Goal: Navigation & Orientation: Find specific page/section

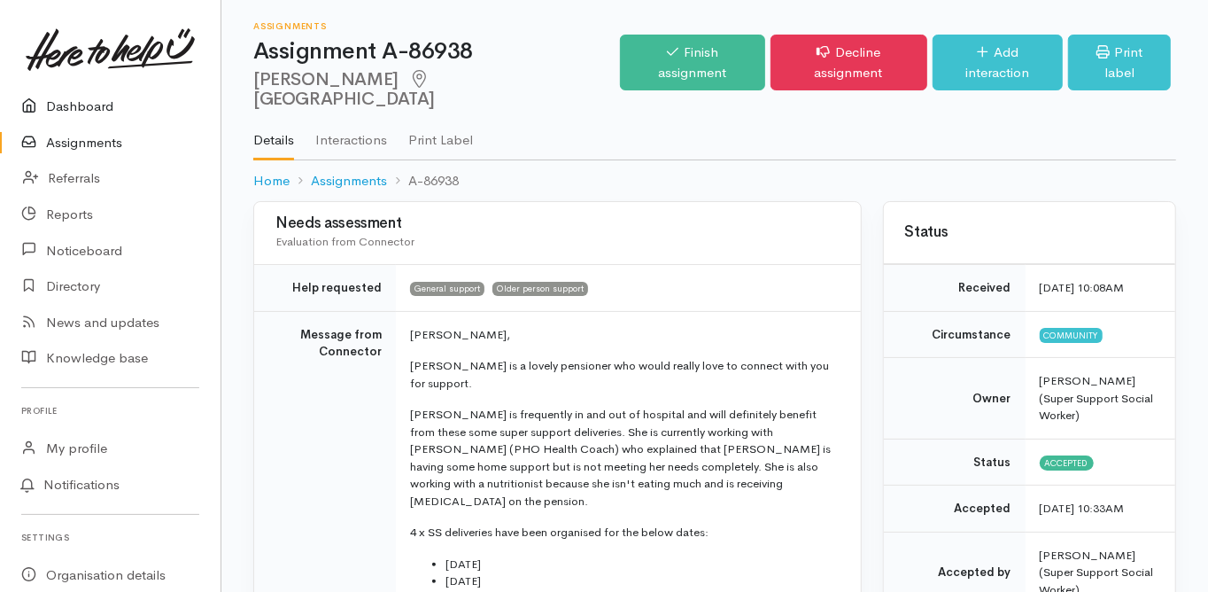
click at [93, 104] on link "Dashboard" at bounding box center [110, 107] width 221 height 36
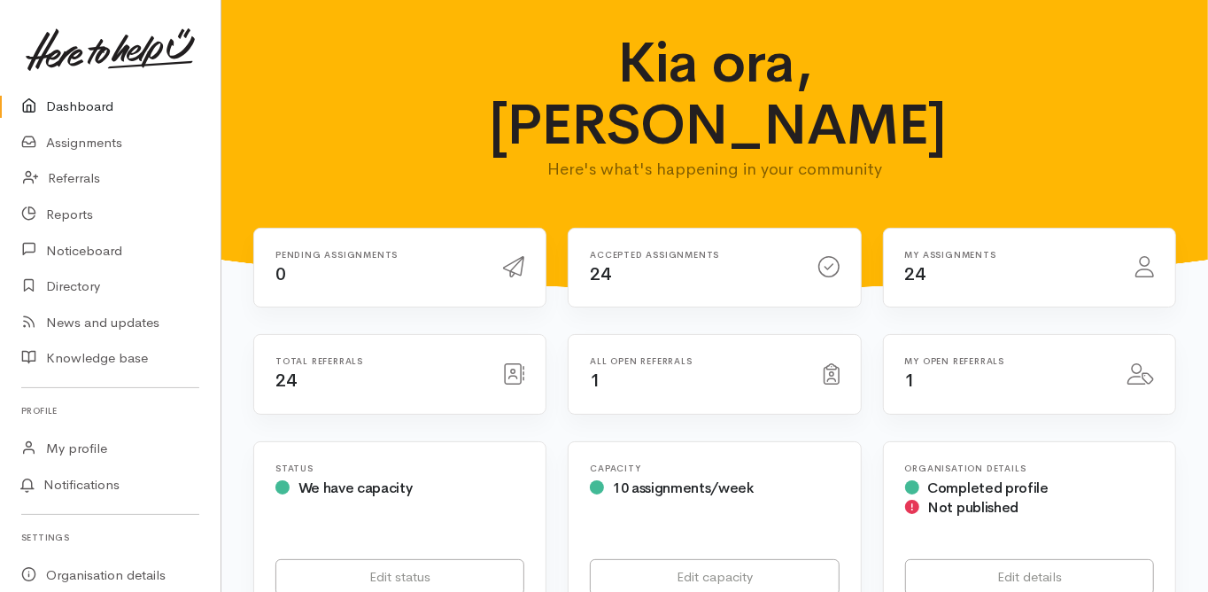
click at [100, 105] on link "Dashboard" at bounding box center [110, 107] width 221 height 36
click at [78, 178] on link "Referrals" at bounding box center [110, 178] width 221 height 36
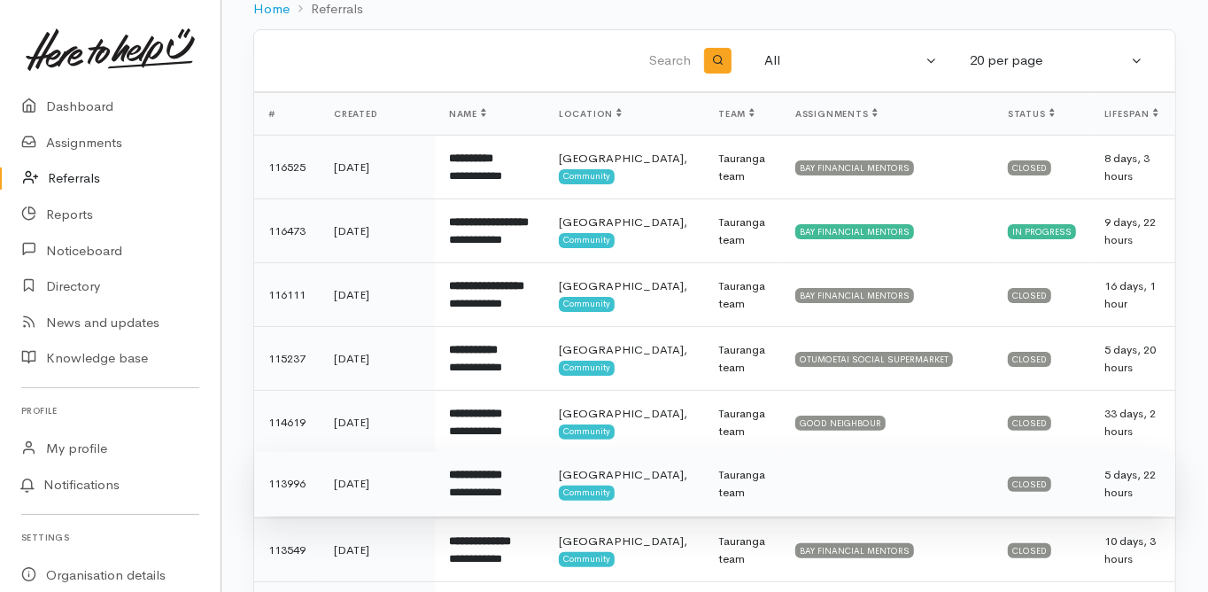
scroll to position [71, 0]
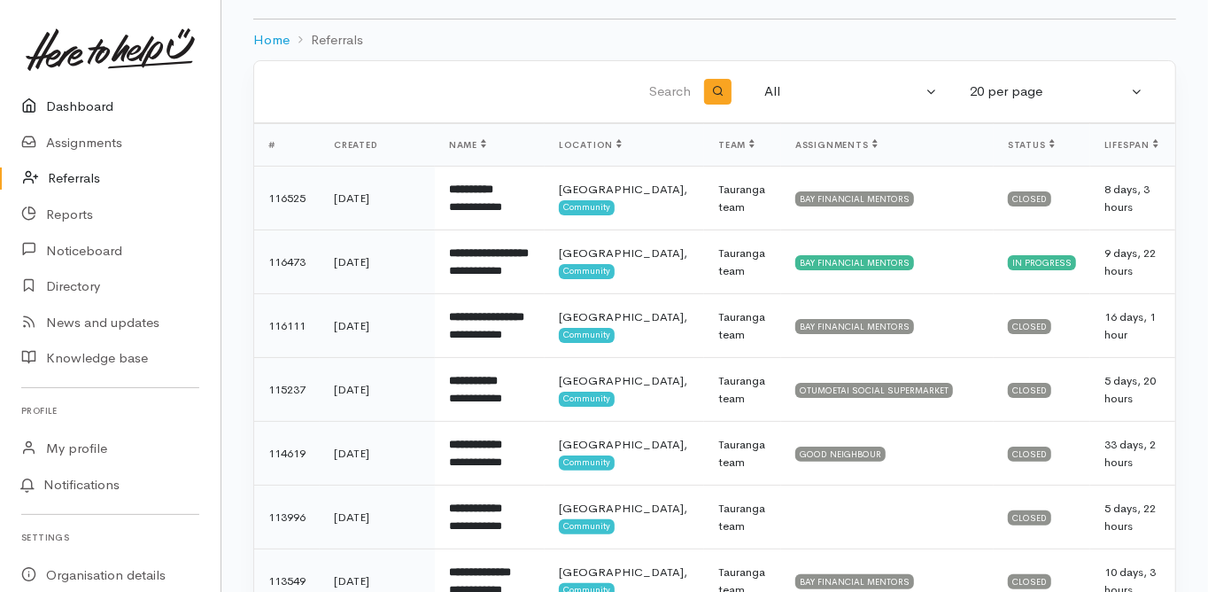
click at [101, 109] on link "Dashboard" at bounding box center [110, 107] width 221 height 36
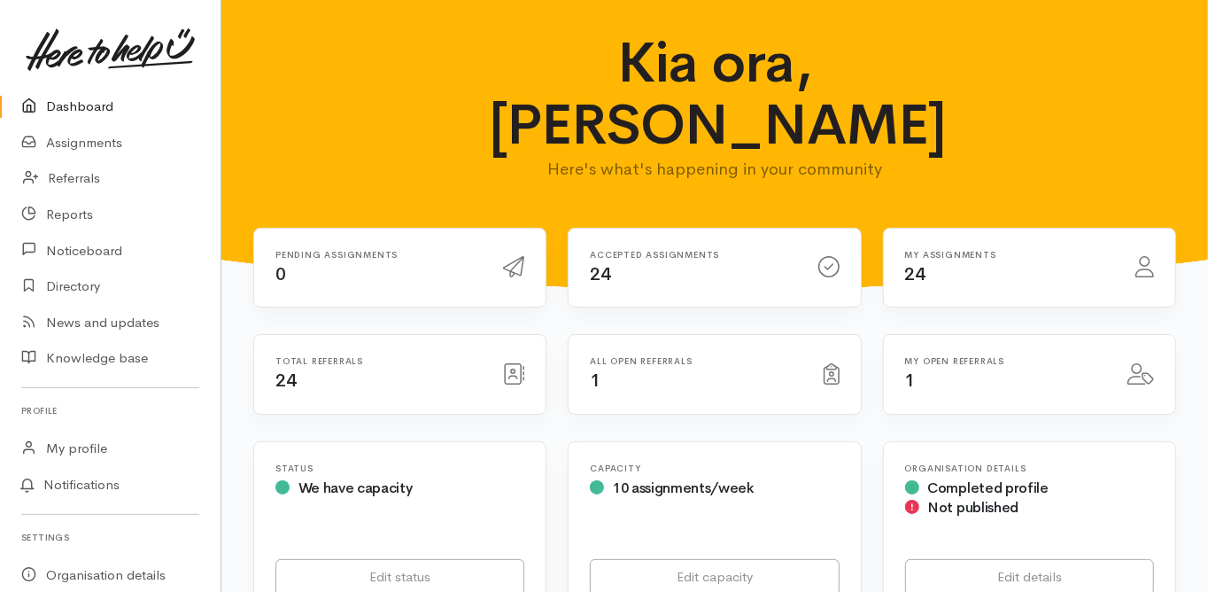
click at [86, 100] on link "Dashboard" at bounding box center [110, 107] width 221 height 36
